Goal: Task Accomplishment & Management: Manage account settings

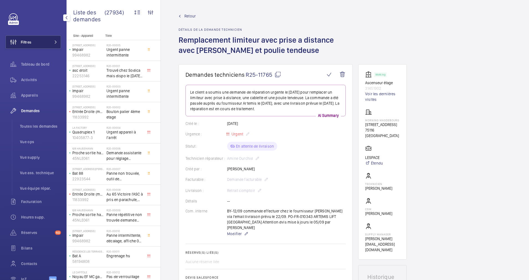
click at [51, 41] on span at bounding box center [54, 41] width 7 height 3
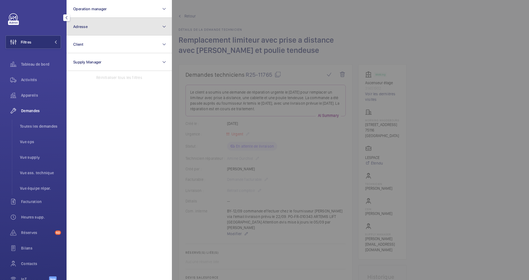
click at [93, 32] on button "Adresse" at bounding box center [119, 27] width 105 height 18
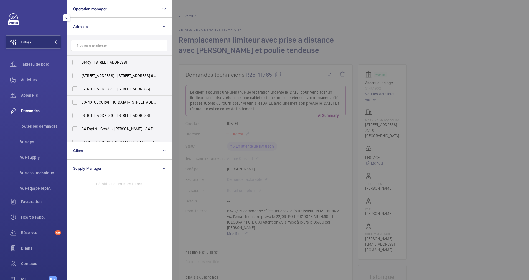
click at [93, 47] on input "text" at bounding box center [119, 46] width 96 height 12
type input "[GEOGRAPHIC_DATA]"
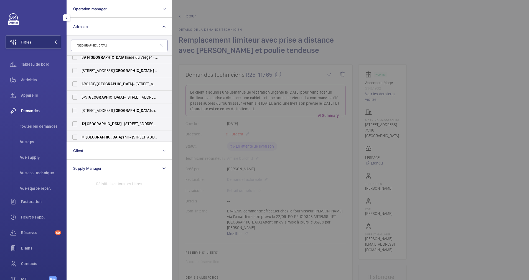
scroll to position [112, 0]
click at [75, 122] on input "12 [GEOGRAPHIC_DATA] - [STREET_ADDRESS]" at bounding box center [74, 123] width 11 height 11
checkbox input "true"
click at [44, 122] on li "Toutes les demandes" at bounding box center [38, 126] width 45 height 13
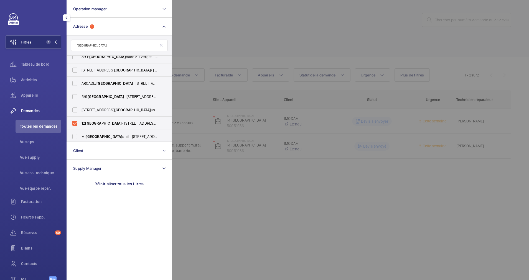
click at [253, 56] on div at bounding box center [436, 140] width 529 height 280
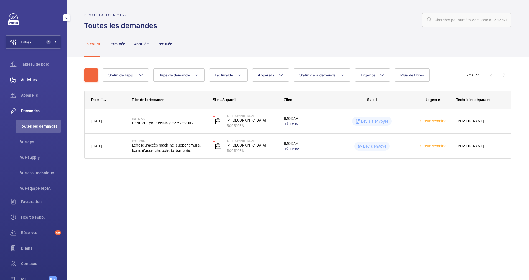
click at [30, 79] on span "Activités" at bounding box center [41, 80] width 40 height 6
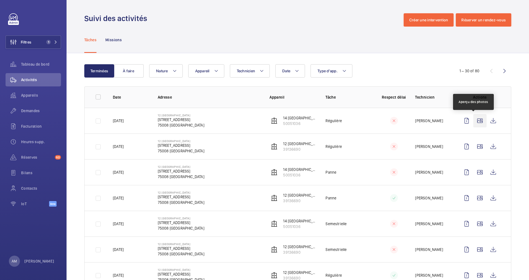
click at [473, 121] on wm-front-icon-button at bounding box center [479, 120] width 13 height 13
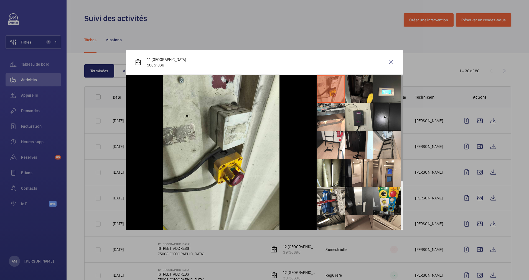
click at [385, 144] on li at bounding box center [387, 145] width 28 height 28
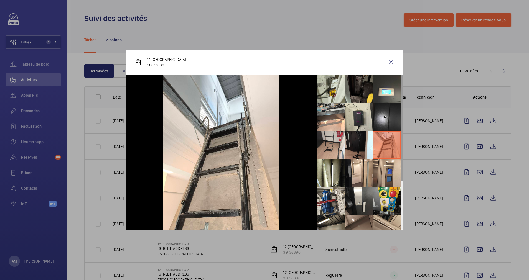
click at [325, 147] on li at bounding box center [331, 145] width 28 height 28
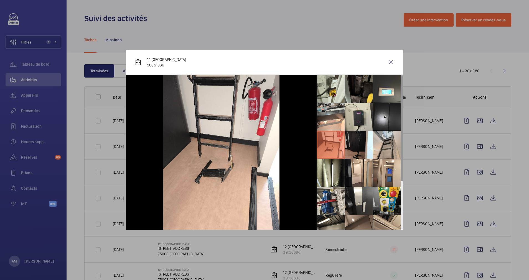
click at [384, 139] on li at bounding box center [387, 145] width 28 height 28
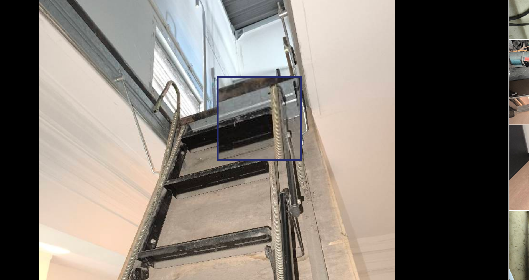
click at [235, 129] on img at bounding box center [221, 152] width 116 height 155
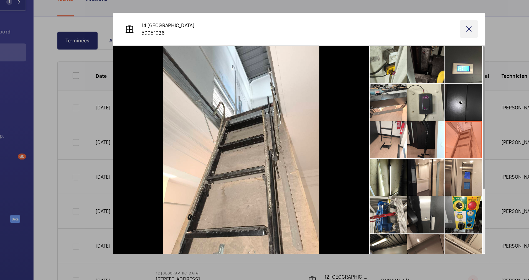
click at [391, 63] on wm-front-icon-button at bounding box center [390, 62] width 13 height 13
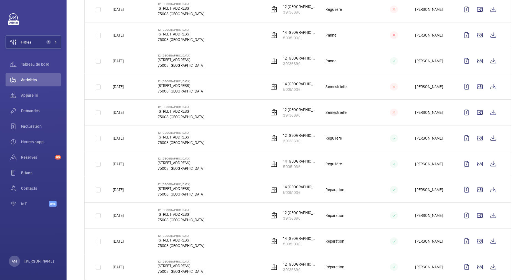
scroll to position [138, 0]
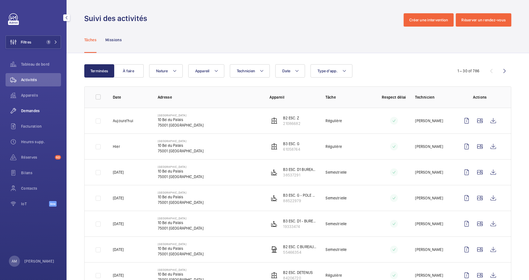
click at [32, 107] on div "Demandes" at bounding box center [33, 110] width 55 height 13
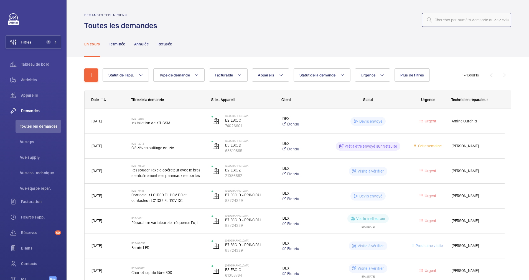
click at [462, 18] on input "text" at bounding box center [466, 20] width 89 height 14
drag, startPoint x: 462, startPoint y: 18, endPoint x: 329, endPoint y: -31, distance: 141.4
click at [329, 0] on html "Filtres 1 Tableau de bord Activités Appareils Demandes Toutes les demandes Vue …" at bounding box center [264, 140] width 529 height 280
click at [49, 41] on span "1" at bounding box center [50, 42] width 13 height 4
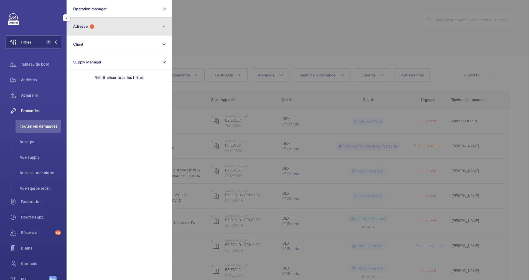
click at [102, 28] on button "Adresse 1" at bounding box center [119, 27] width 105 height 18
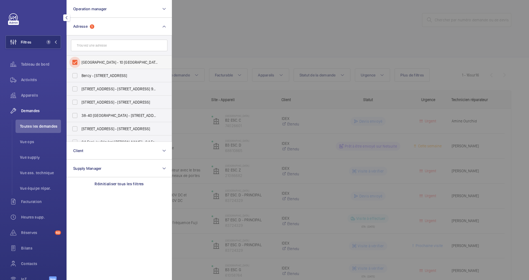
click at [73, 61] on input "Palais de justice de Paris - 10 Bd du Palais, PARIS 75001" at bounding box center [74, 62] width 11 height 11
checkbox input "false"
click at [100, 47] on input "text" at bounding box center [119, 46] width 96 height 12
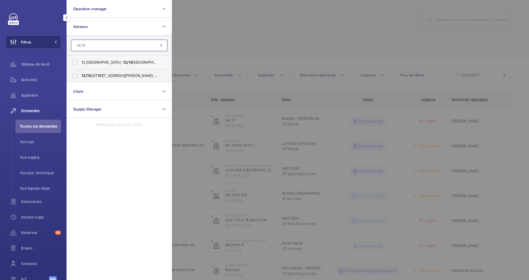
type input "12/ 14"
click at [90, 62] on span "12 ROME - 12/ 14 RUE DE ROME, PARIS 75008" at bounding box center [120, 63] width 76 height 6
click at [80, 62] on input "12 ROME - 12/ 14 RUE DE ROME, PARIS 75008" at bounding box center [74, 62] width 11 height 11
checkbox input "true"
click at [236, 36] on div at bounding box center [436, 140] width 529 height 280
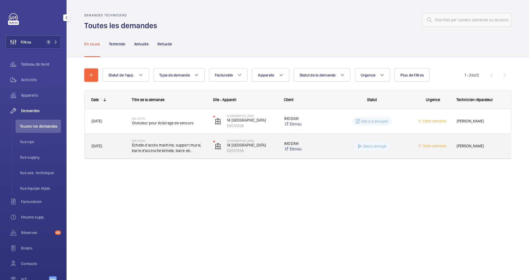
click at [167, 143] on span "Échelle d'accès machine, support mural, barre d'accroche échelle, barre de main…" at bounding box center [169, 148] width 74 height 11
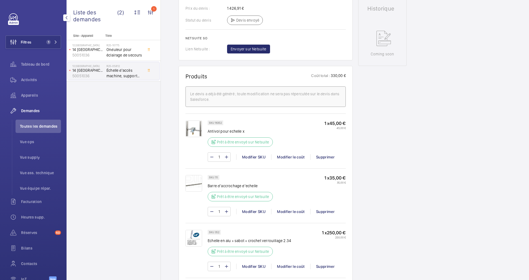
scroll to position [275, 0]
click at [195, 235] on img at bounding box center [193, 237] width 17 height 17
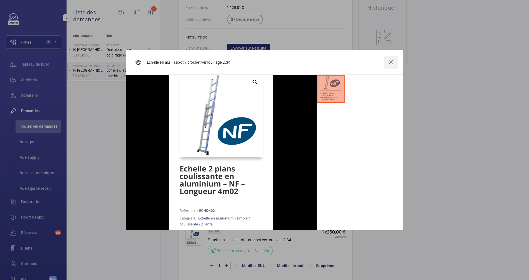
click at [391, 62] on wm-front-icon-button at bounding box center [390, 62] width 13 height 13
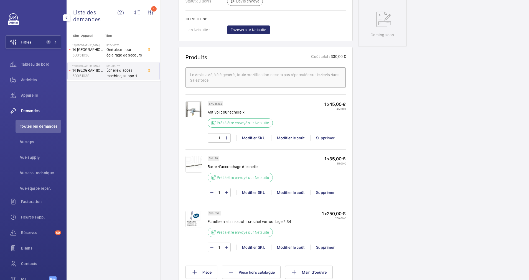
scroll to position [294, 0]
click at [193, 216] on img at bounding box center [193, 218] width 17 height 17
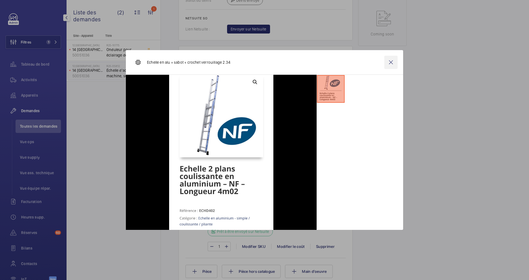
click at [393, 61] on wm-front-icon-button at bounding box center [390, 62] width 13 height 13
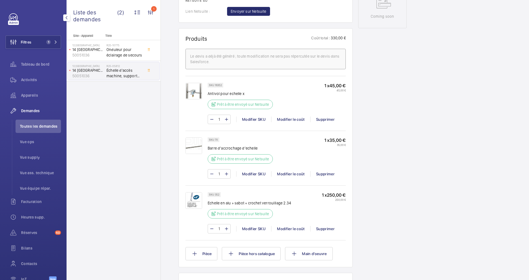
scroll to position [314, 0]
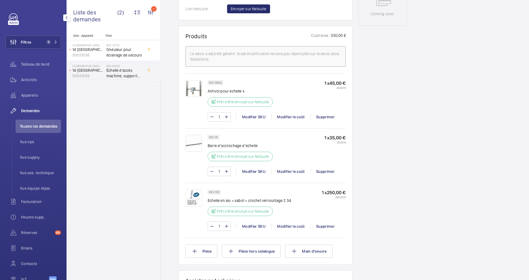
click at [188, 196] on img at bounding box center [193, 198] width 17 height 17
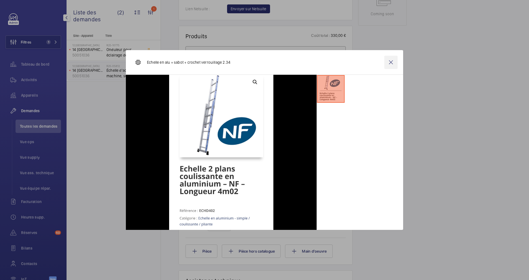
click at [393, 62] on wm-front-icon-button at bounding box center [390, 62] width 13 height 13
